Goal: Transaction & Acquisition: Obtain resource

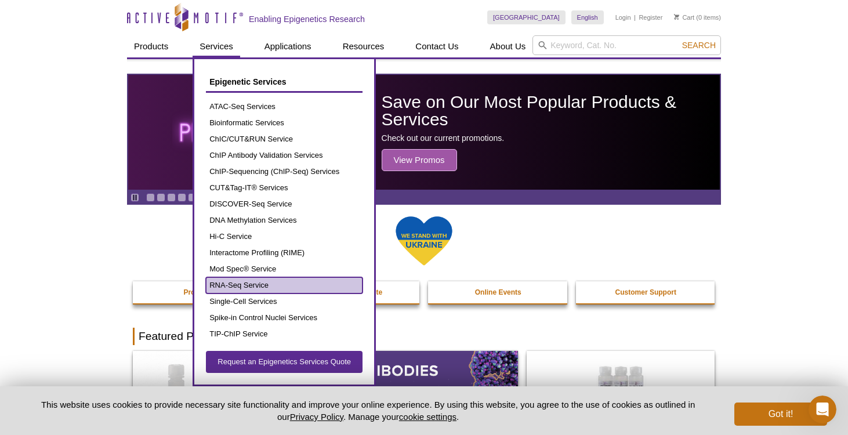
click at [249, 281] on link "RNA-Seq Service" at bounding box center [284, 285] width 157 height 16
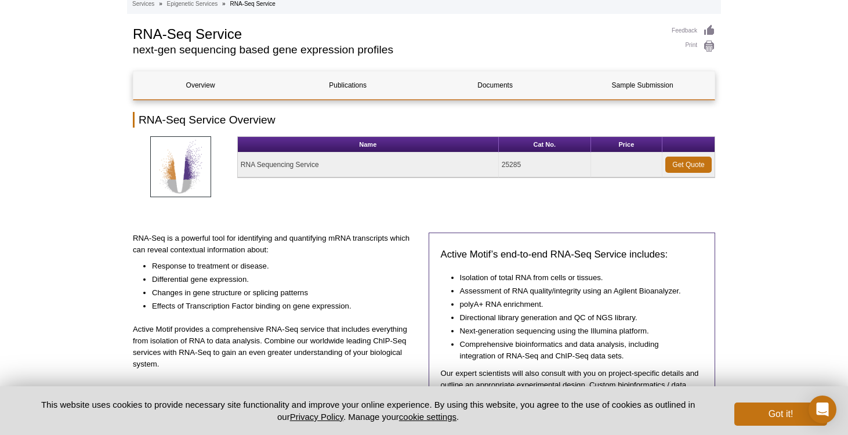
scroll to position [53, 0]
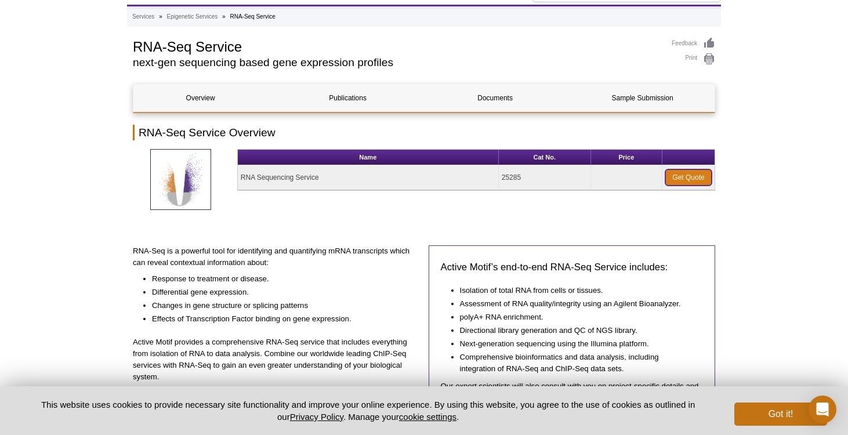
click at [690, 179] on link "Get Quote" at bounding box center [688, 177] width 46 height 16
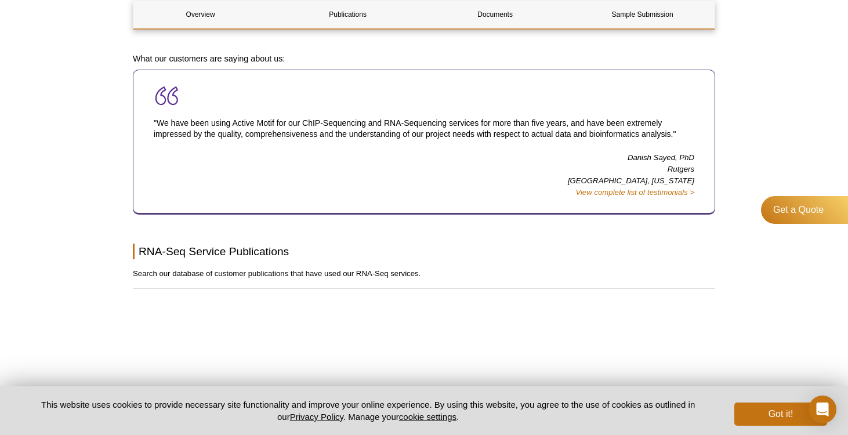
scroll to position [830, 0]
